Goal: Task Accomplishment & Management: Use online tool/utility

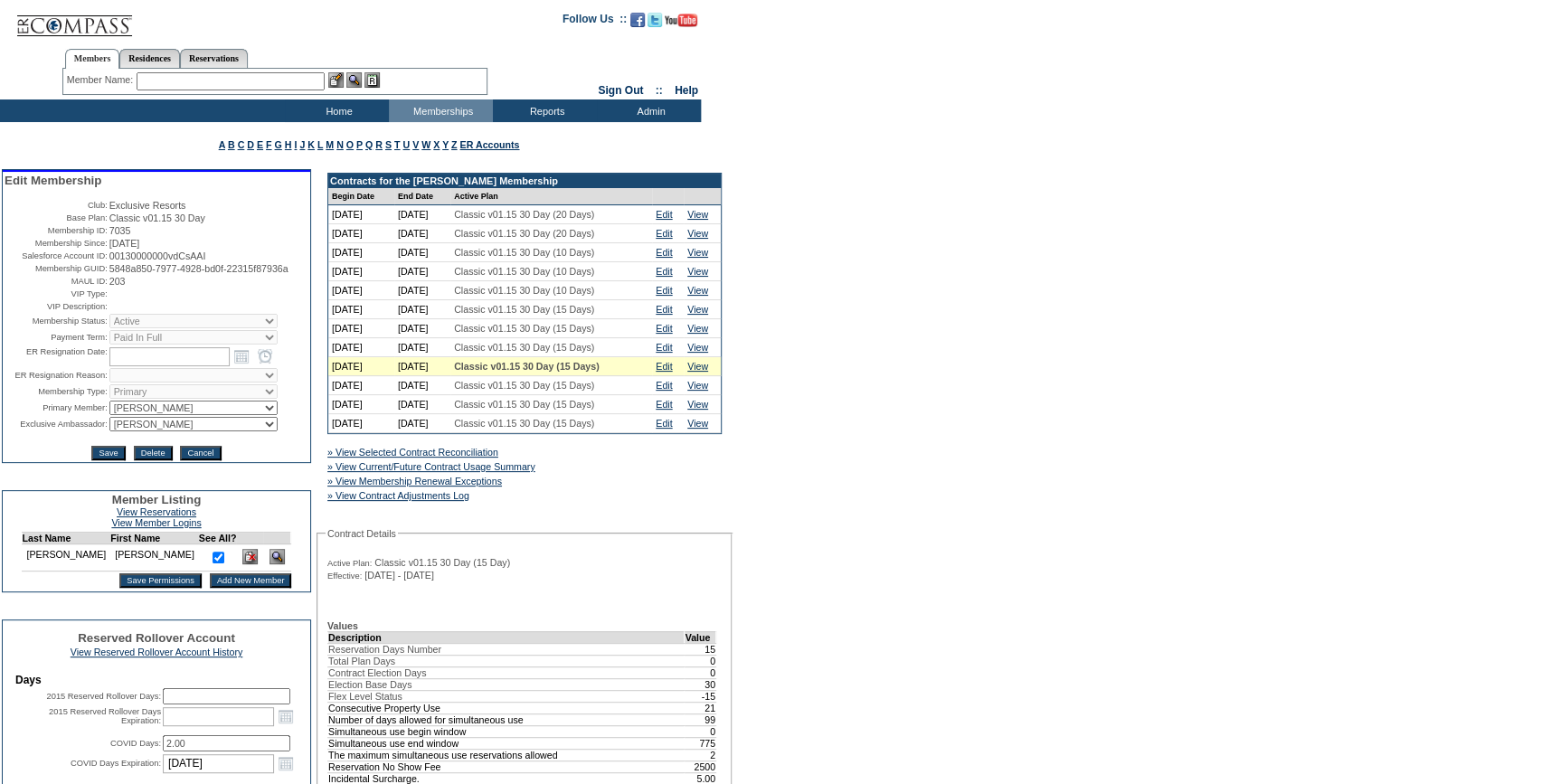
click at [495, 457] on link "» View Selected Contract Reconciliation" at bounding box center [413, 451] width 171 height 11
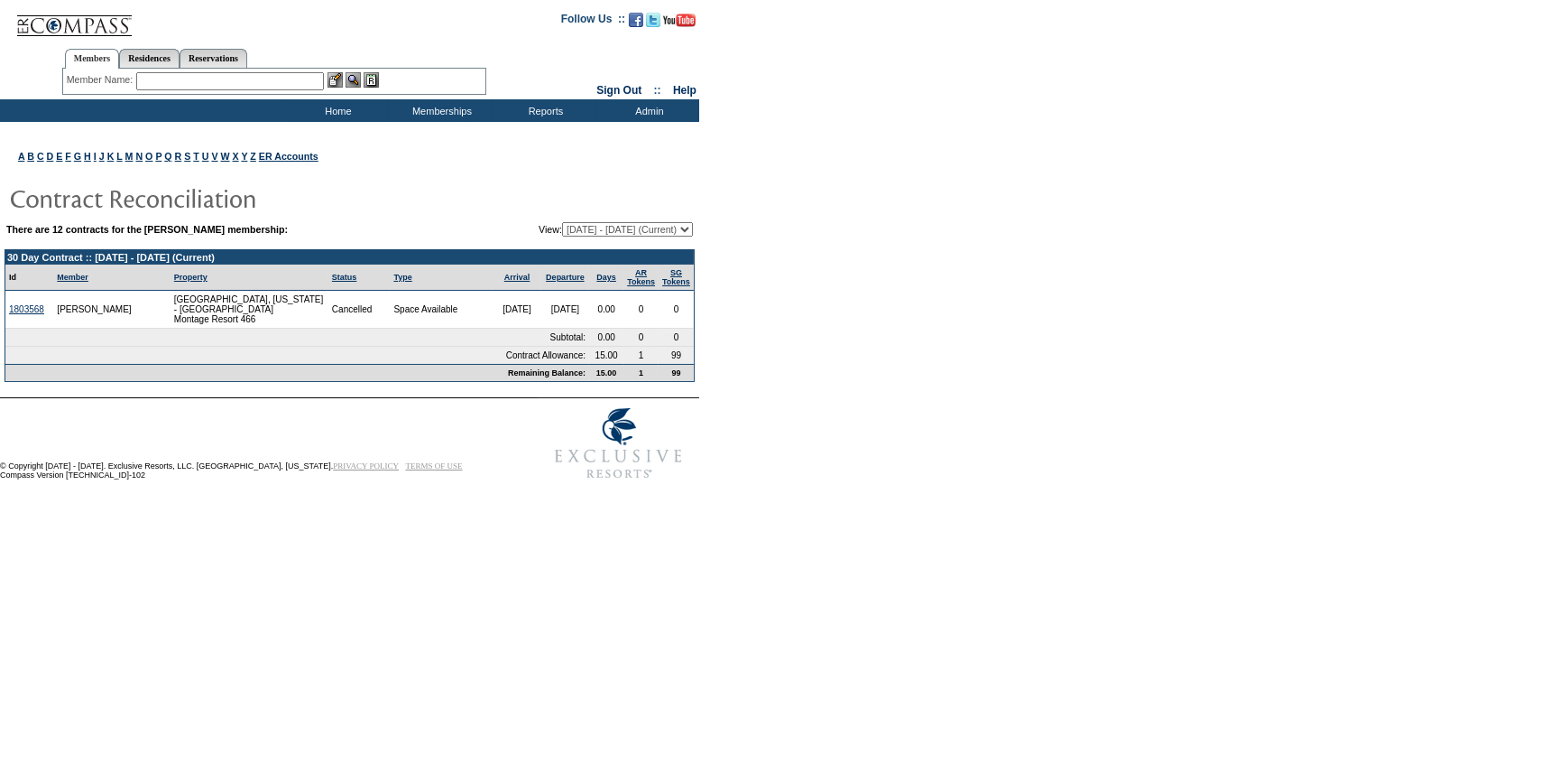
click at [226, 79] on input "text" at bounding box center [229, 81] width 187 height 18
type input "e"
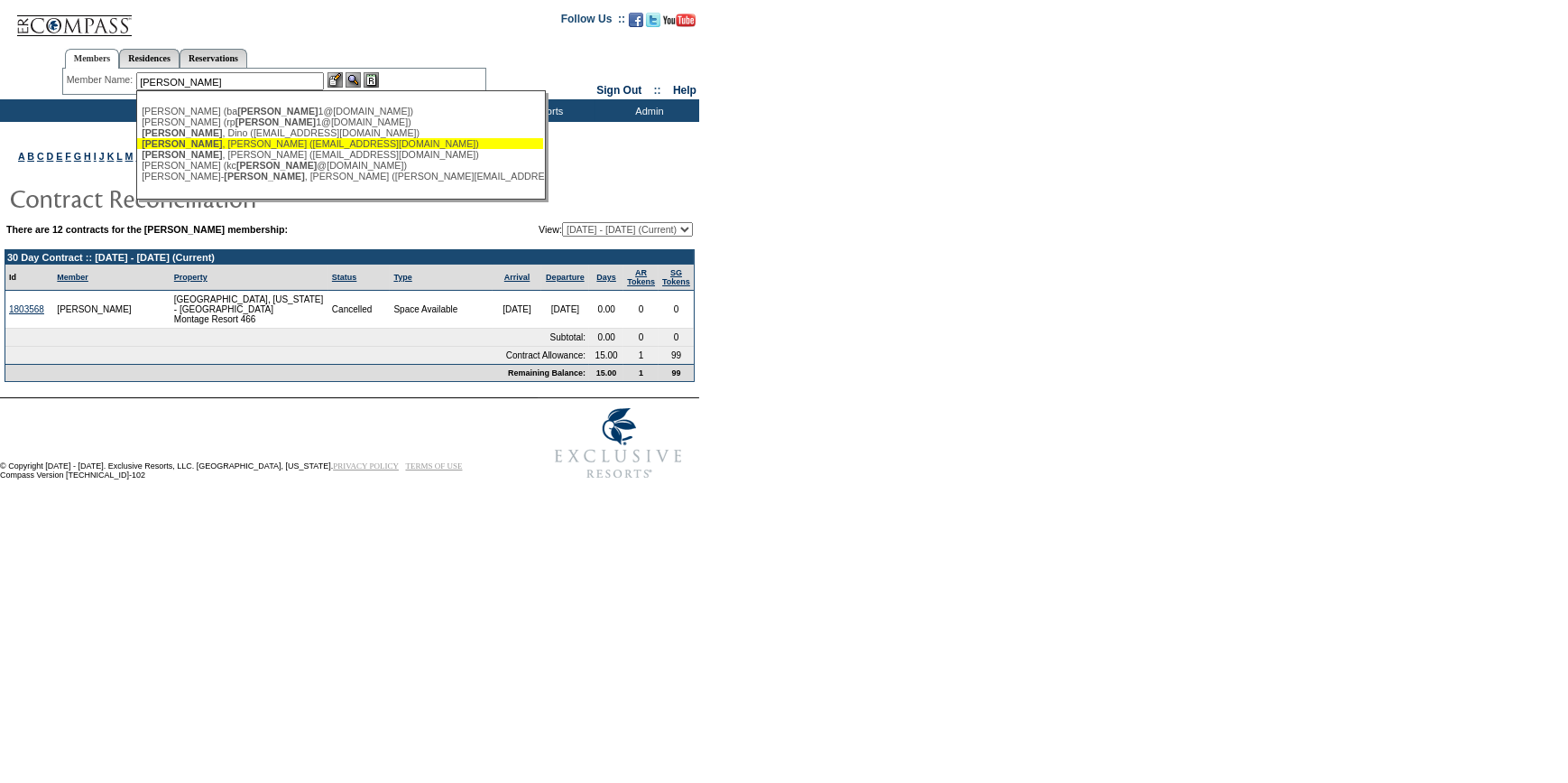
drag, startPoint x: 214, startPoint y: 146, endPoint x: 329, endPoint y: 112, distance: 119.9
click at [213, 146] on div "Deluca , Maria (mariadeluca75@gmail.com)" at bounding box center [340, 143] width 397 height 11
type input "Deluca, Maria (mariadeluca75@gmail.com)"
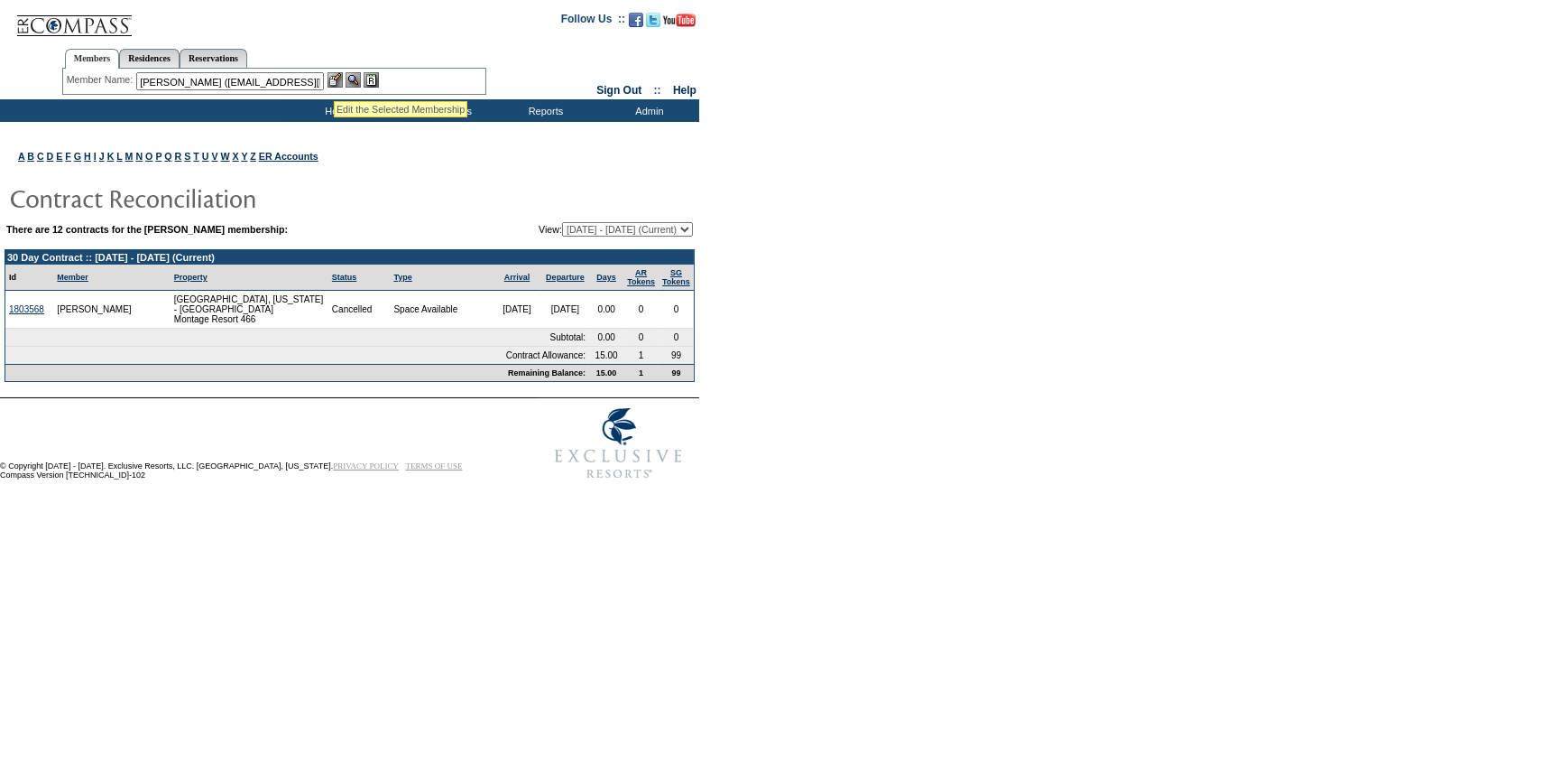
click at [334, 80] on img at bounding box center [335, 80] width 16 height 16
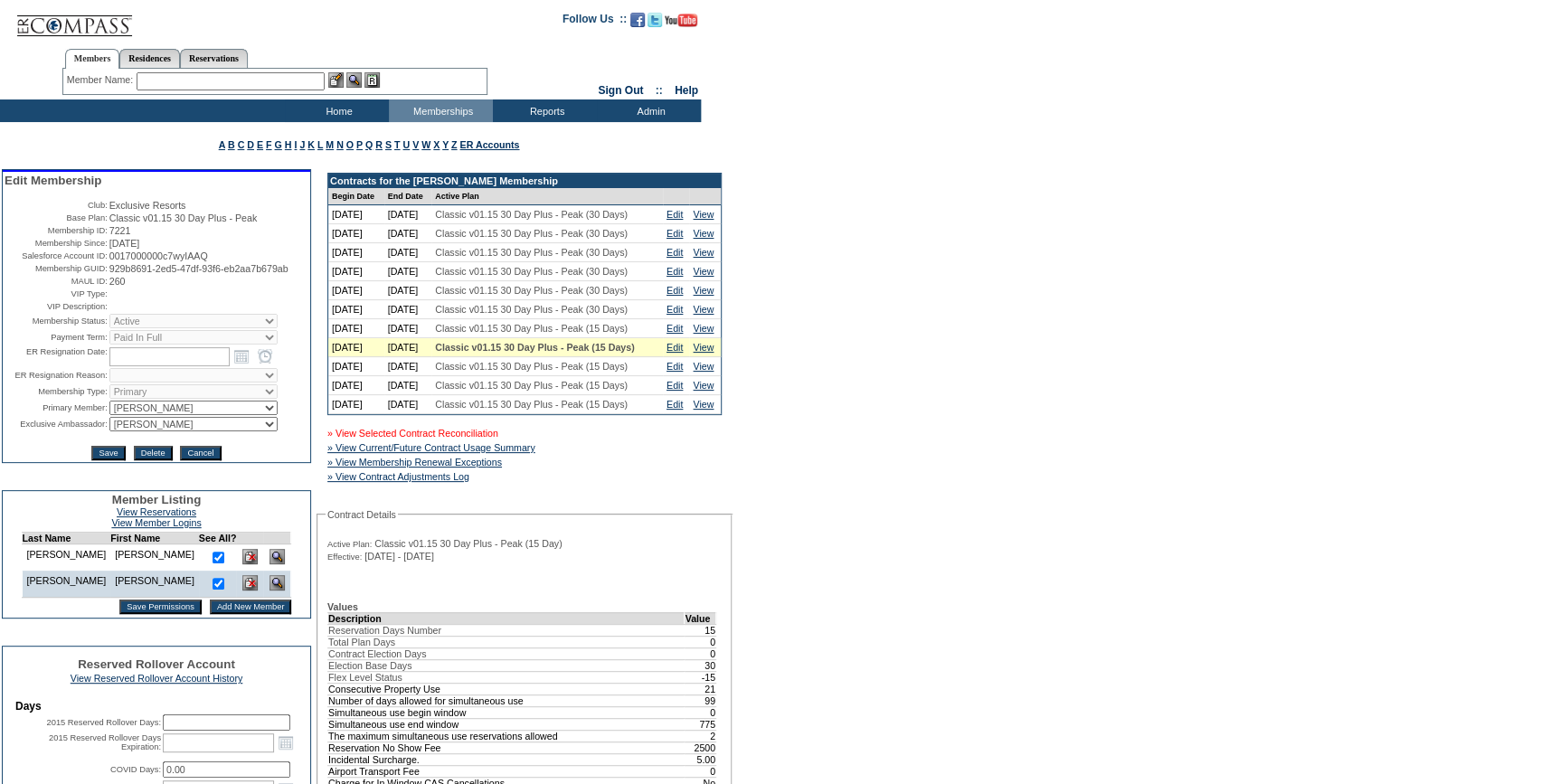
click at [491, 439] on link "» View Selected Contract Reconciliation" at bounding box center [413, 432] width 171 height 11
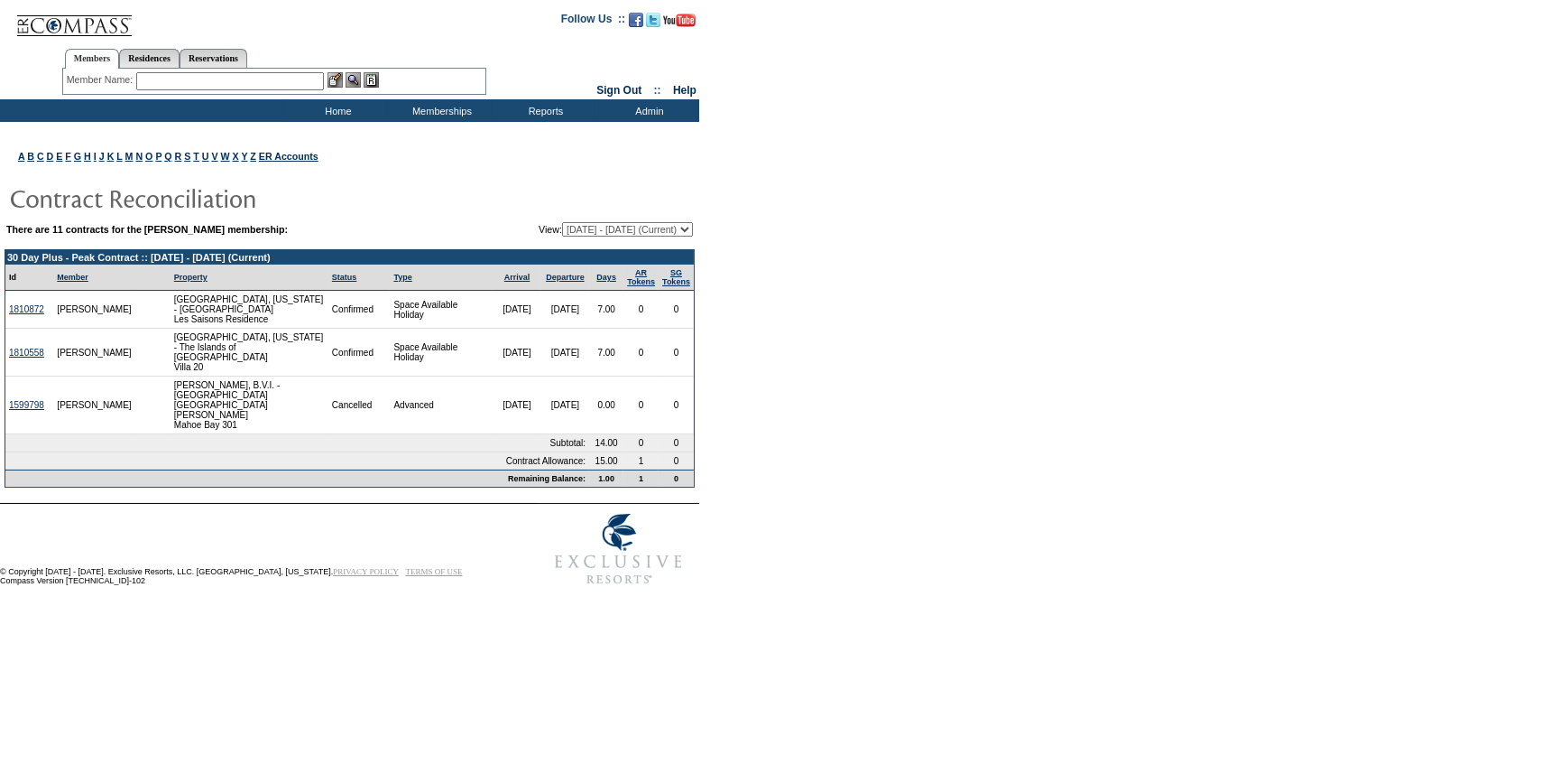
click at [269, 82] on input "text" at bounding box center [229, 81] width 187 height 18
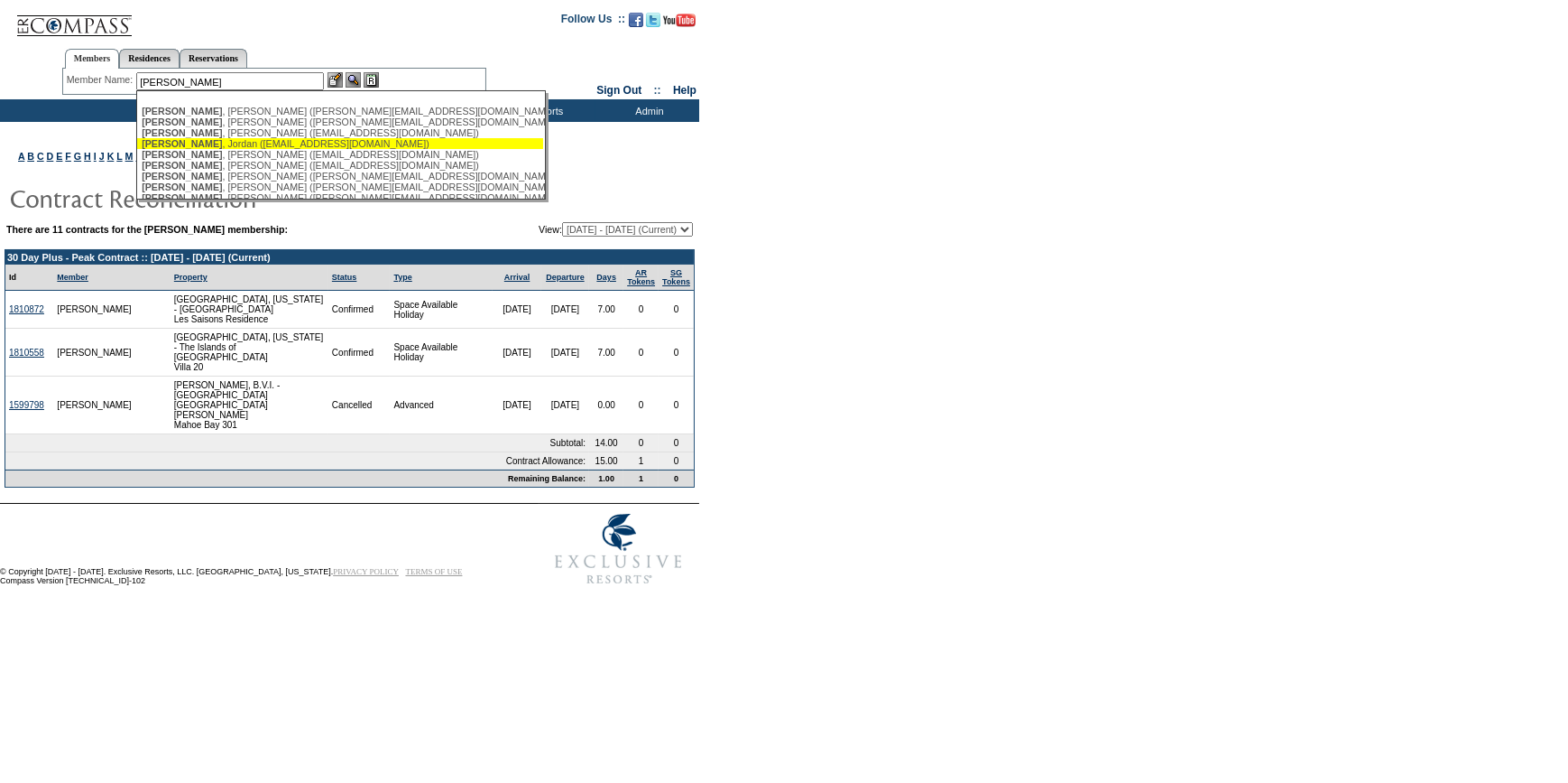
click at [217, 145] on div "[PERSON_NAME] ([EMAIL_ADDRESS][DOMAIN_NAME])" at bounding box center [340, 143] width 397 height 11
type input "[PERSON_NAME] ([EMAIL_ADDRESS][DOMAIN_NAME])"
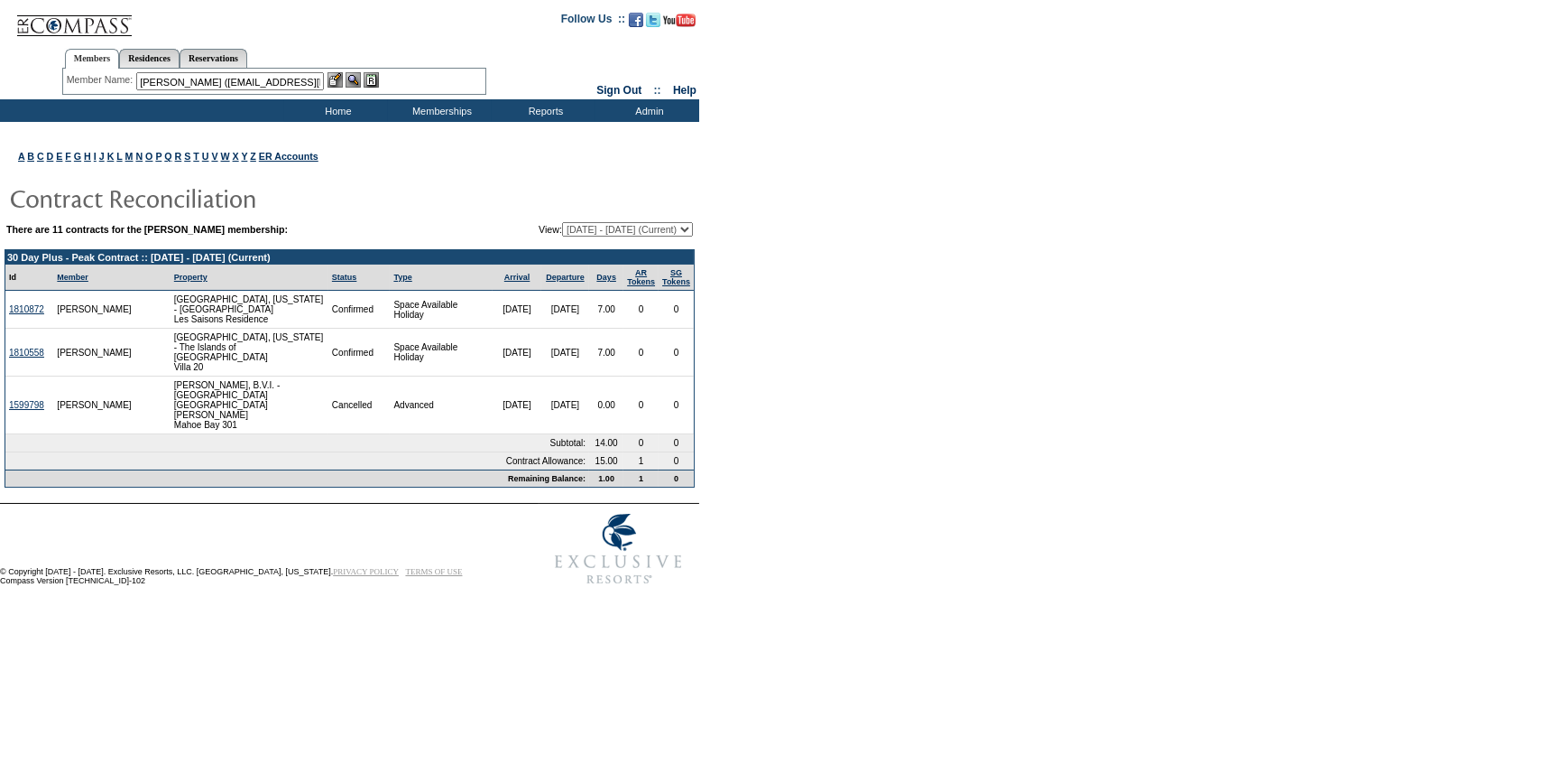
click at [334, 80] on img at bounding box center [335, 80] width 16 height 16
